Goal: Task Accomplishment & Management: Use online tool/utility

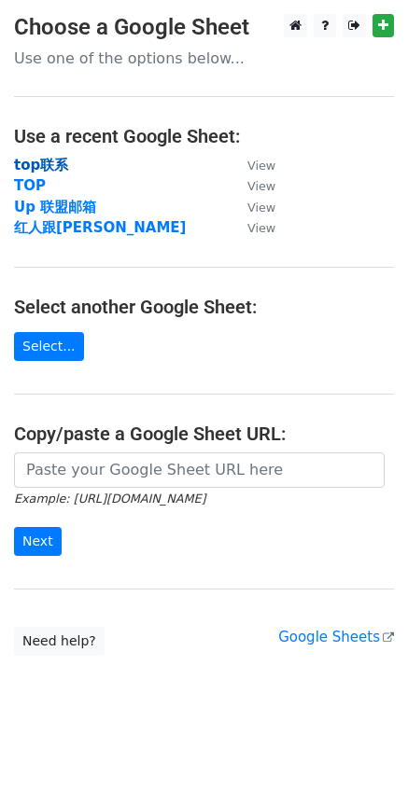
click at [53, 165] on strong "top联系" at bounding box center [41, 165] width 54 height 17
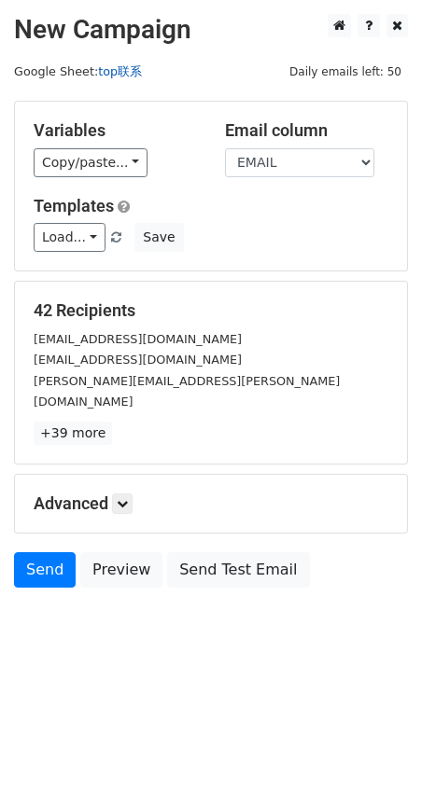
click at [109, 77] on link "top联系" at bounding box center [120, 71] width 44 height 14
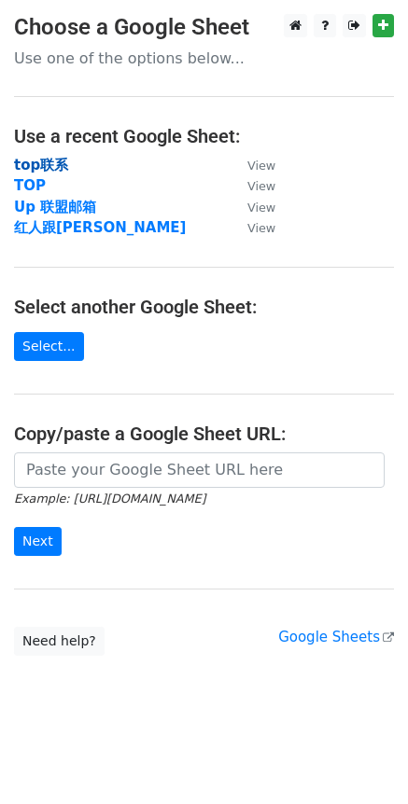
click at [52, 165] on strong "top联系" at bounding box center [41, 165] width 54 height 17
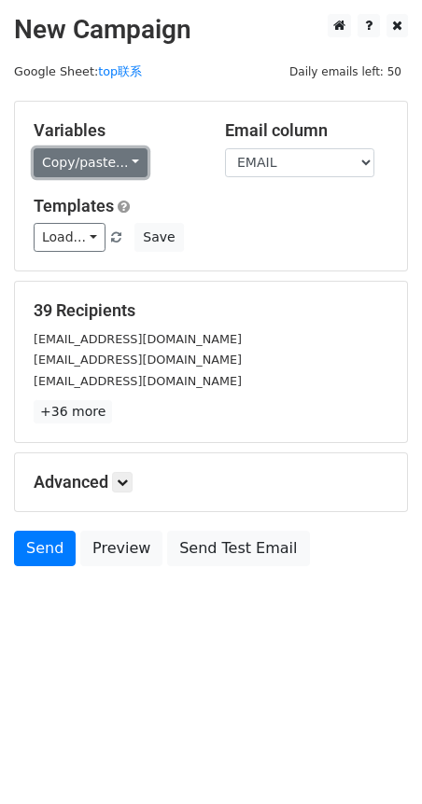
click at [116, 160] on link "Copy/paste..." at bounding box center [91, 162] width 114 height 29
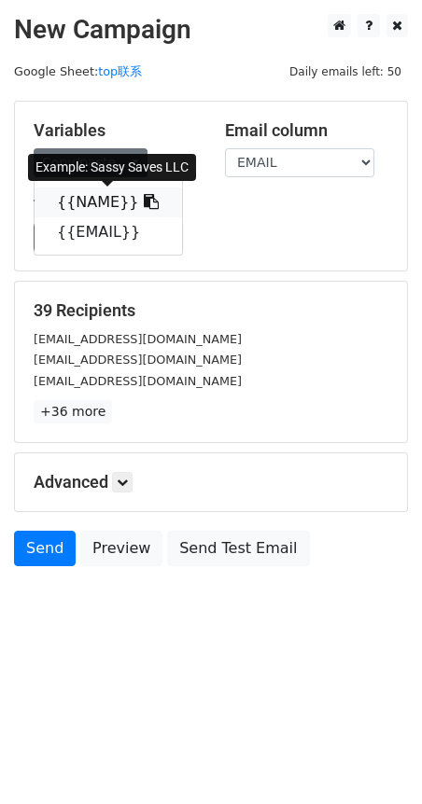
click at [144, 201] on icon at bounding box center [151, 201] width 15 height 15
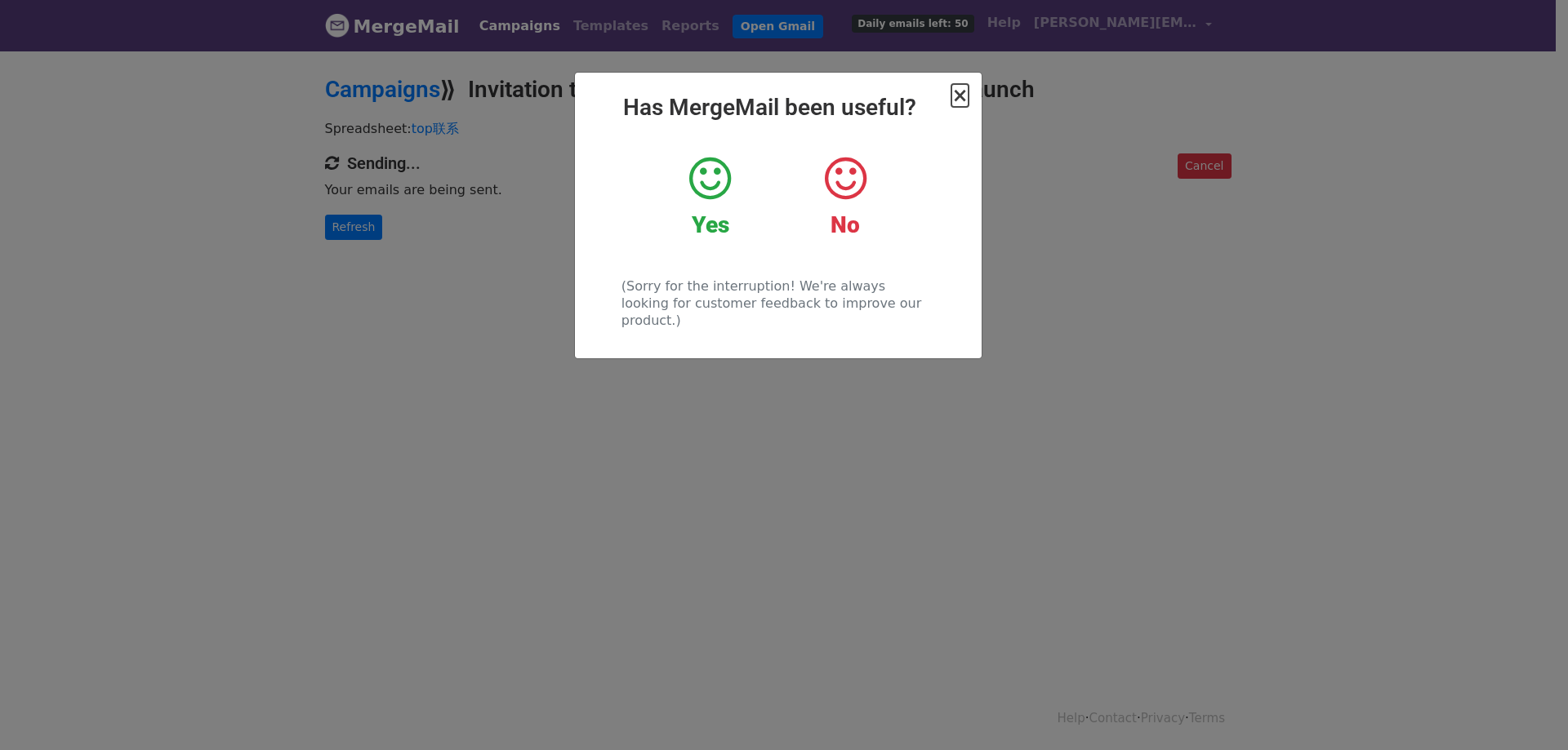
click at [967, 90] on span "×" at bounding box center [960, 95] width 17 height 23
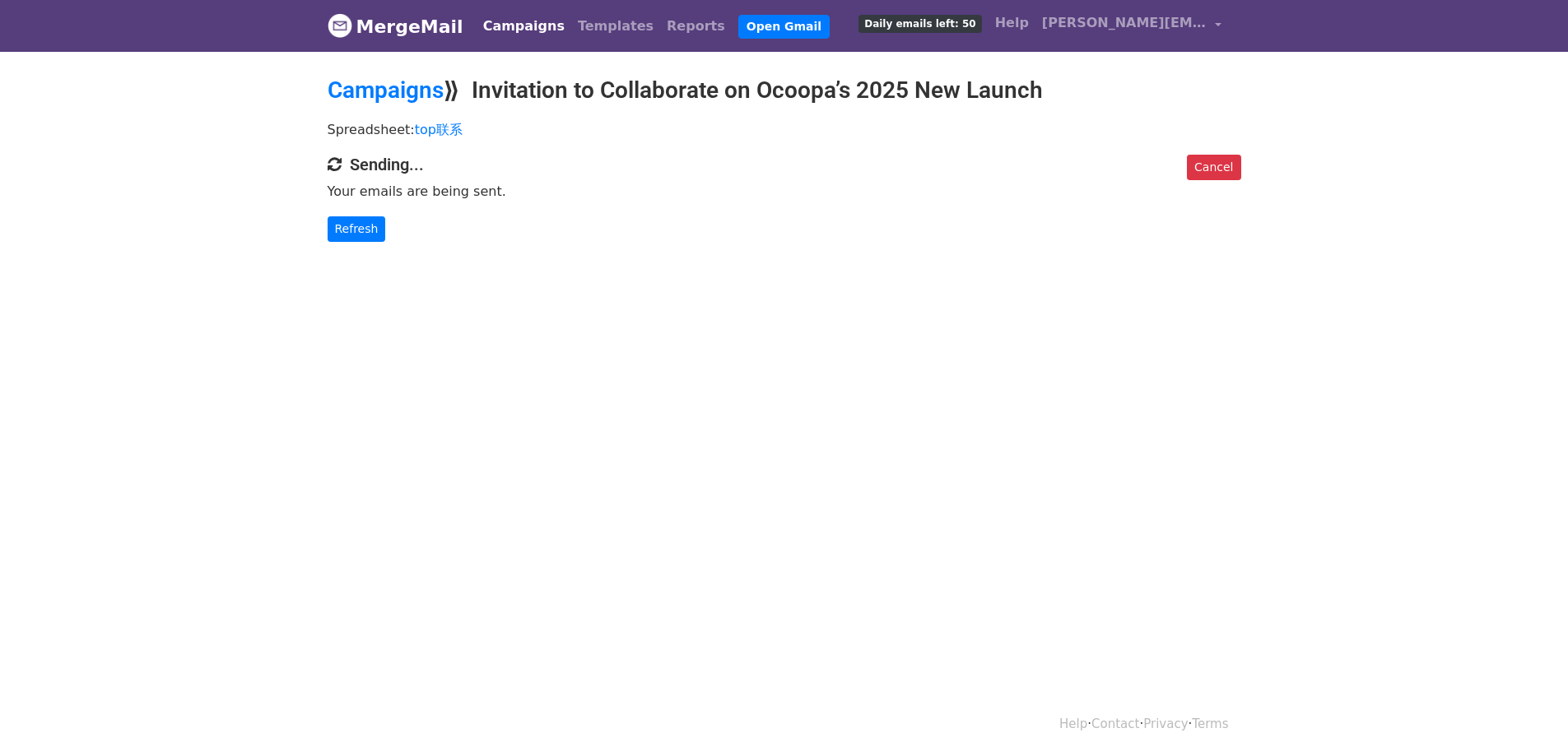
drag, startPoint x: 362, startPoint y: 426, endPoint x: 356, endPoint y: 453, distance: 27.7
click at [362, 426] on html "MergeMail Campaigns Templates Reports Open Gmail Daily emails left: 50 Help sar…" at bounding box center [784, 378] width 1568 height 756
click at [368, 228] on link "Refresh" at bounding box center [356, 228] width 58 height 26
